Goal: Navigation & Orientation: Find specific page/section

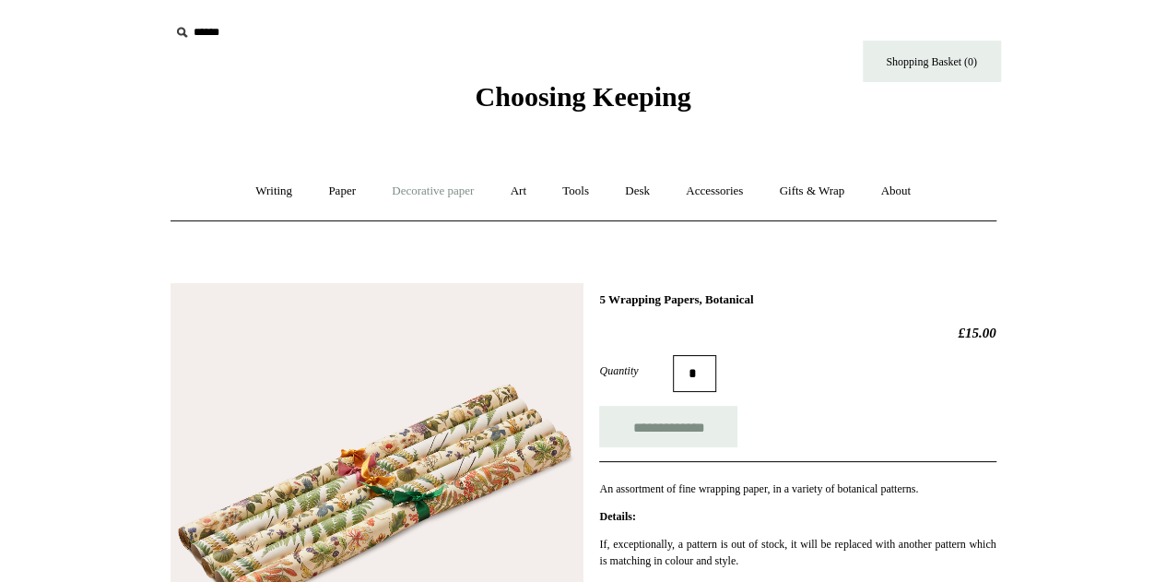
click at [423, 197] on link "Decorative paper +" at bounding box center [432, 191] width 115 height 49
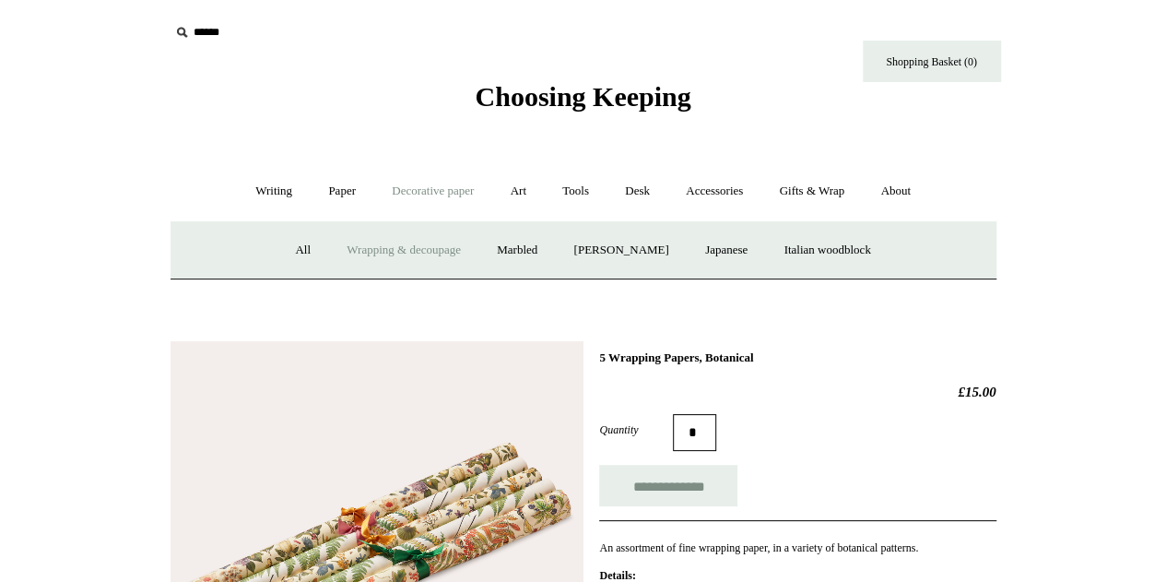
click at [400, 247] on link "Wrapping & decoupage" at bounding box center [404, 250] width 148 height 49
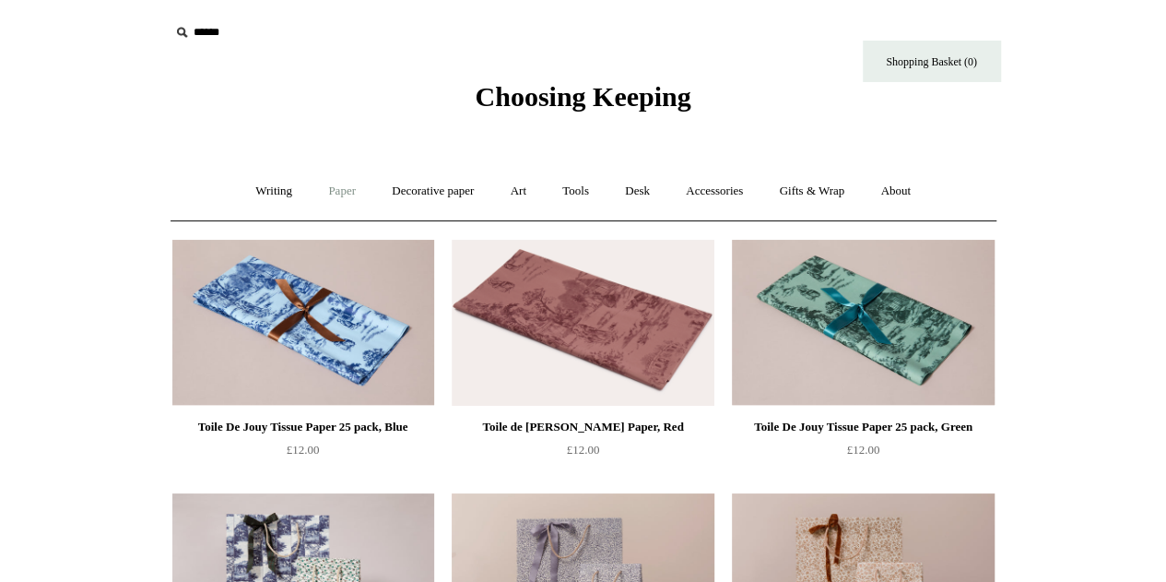
click at [345, 189] on link "Paper +" at bounding box center [342, 191] width 61 height 49
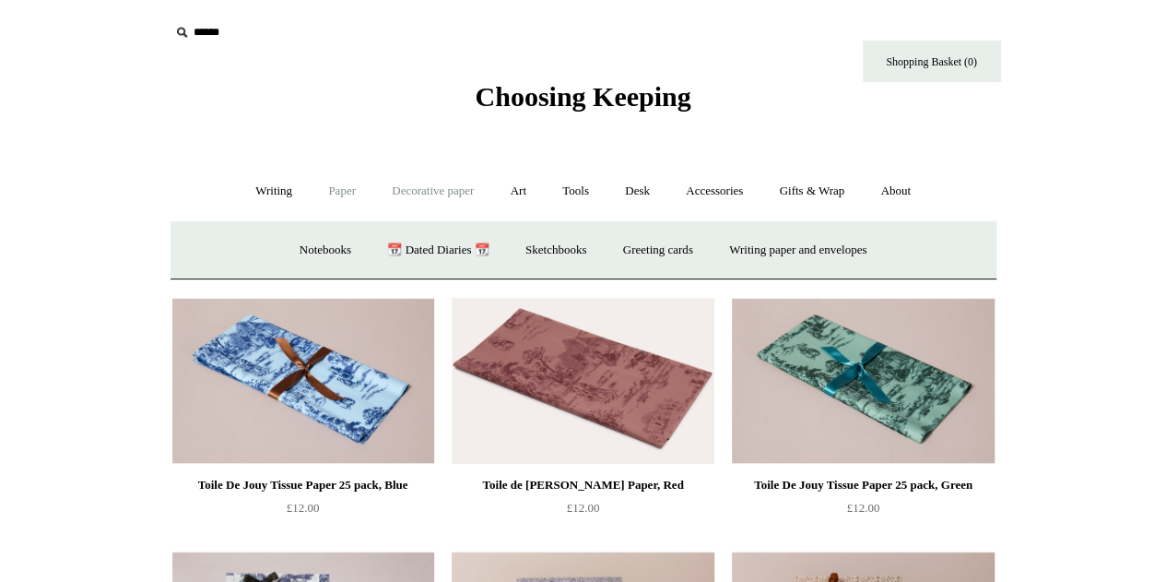
click at [443, 190] on link "Decorative paper +" at bounding box center [432, 191] width 115 height 49
click at [590, 250] on link "[PERSON_NAME]" at bounding box center [621, 250] width 128 height 49
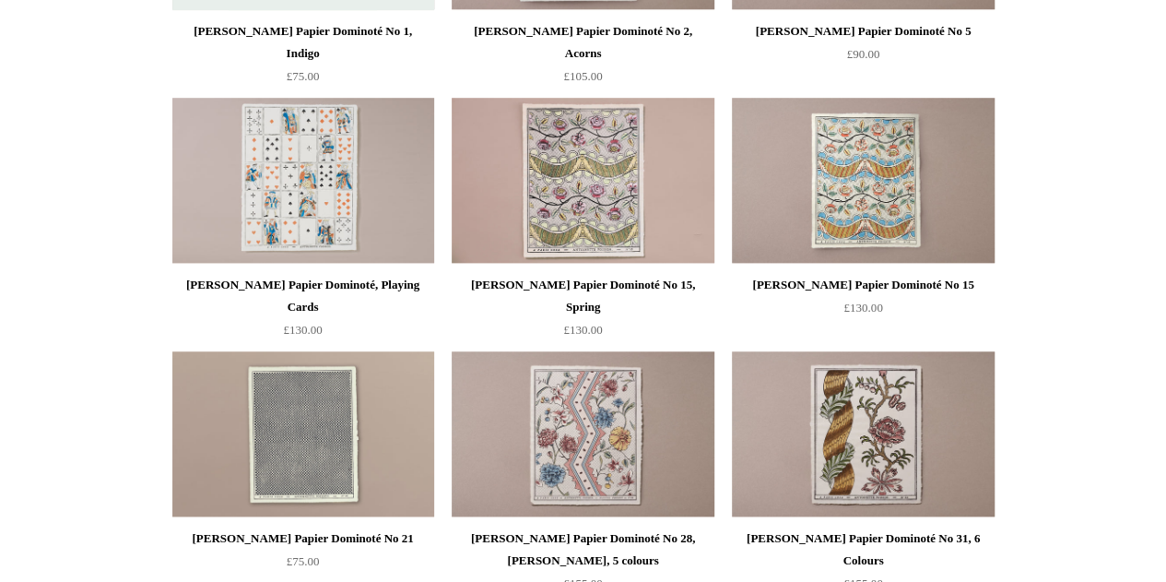
scroll to position [651, 0]
